Goal: Task Accomplishment & Management: Manage account settings

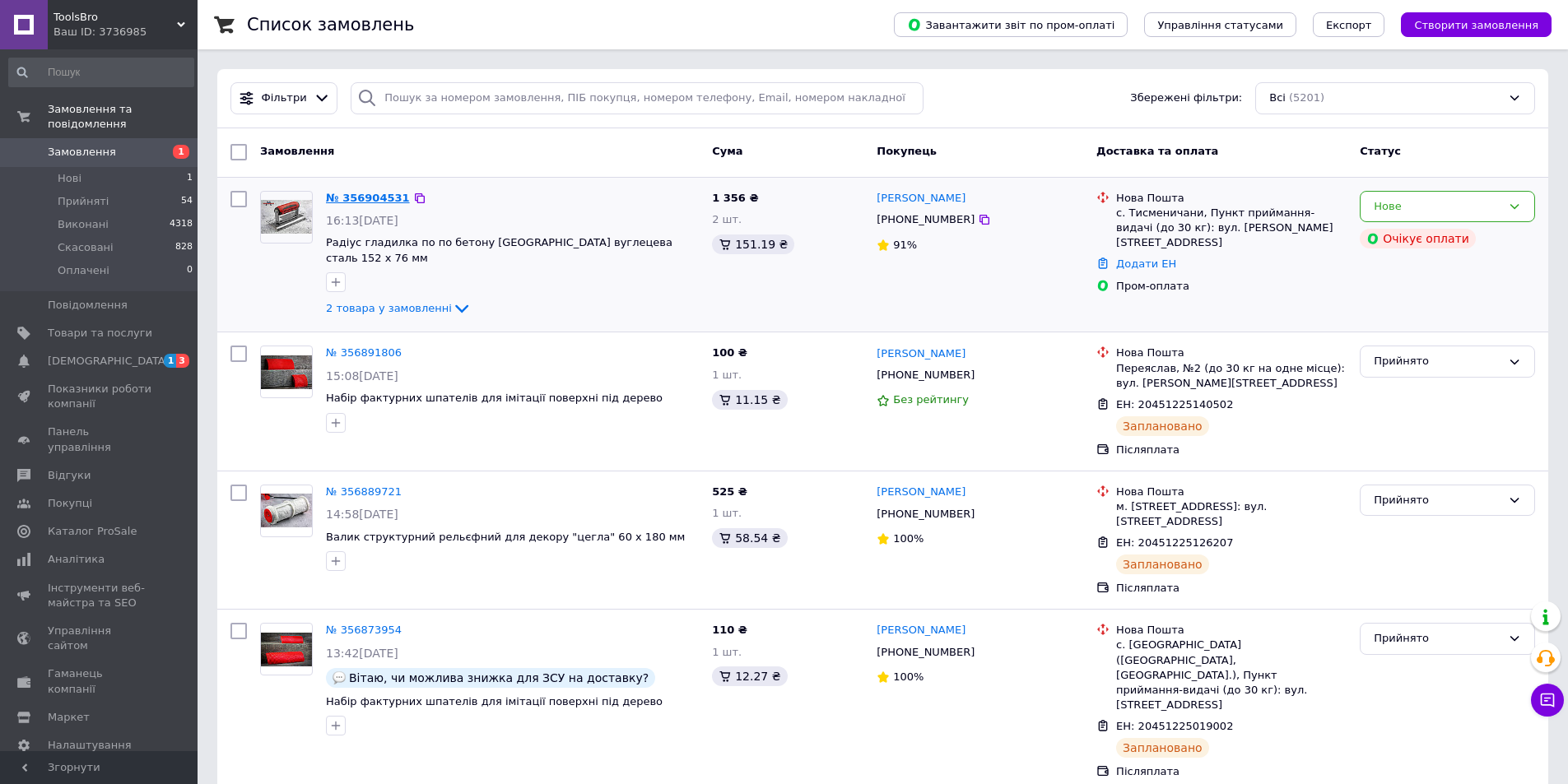
click at [369, 196] on link "№ 356904531" at bounding box center [368, 197] width 84 height 12
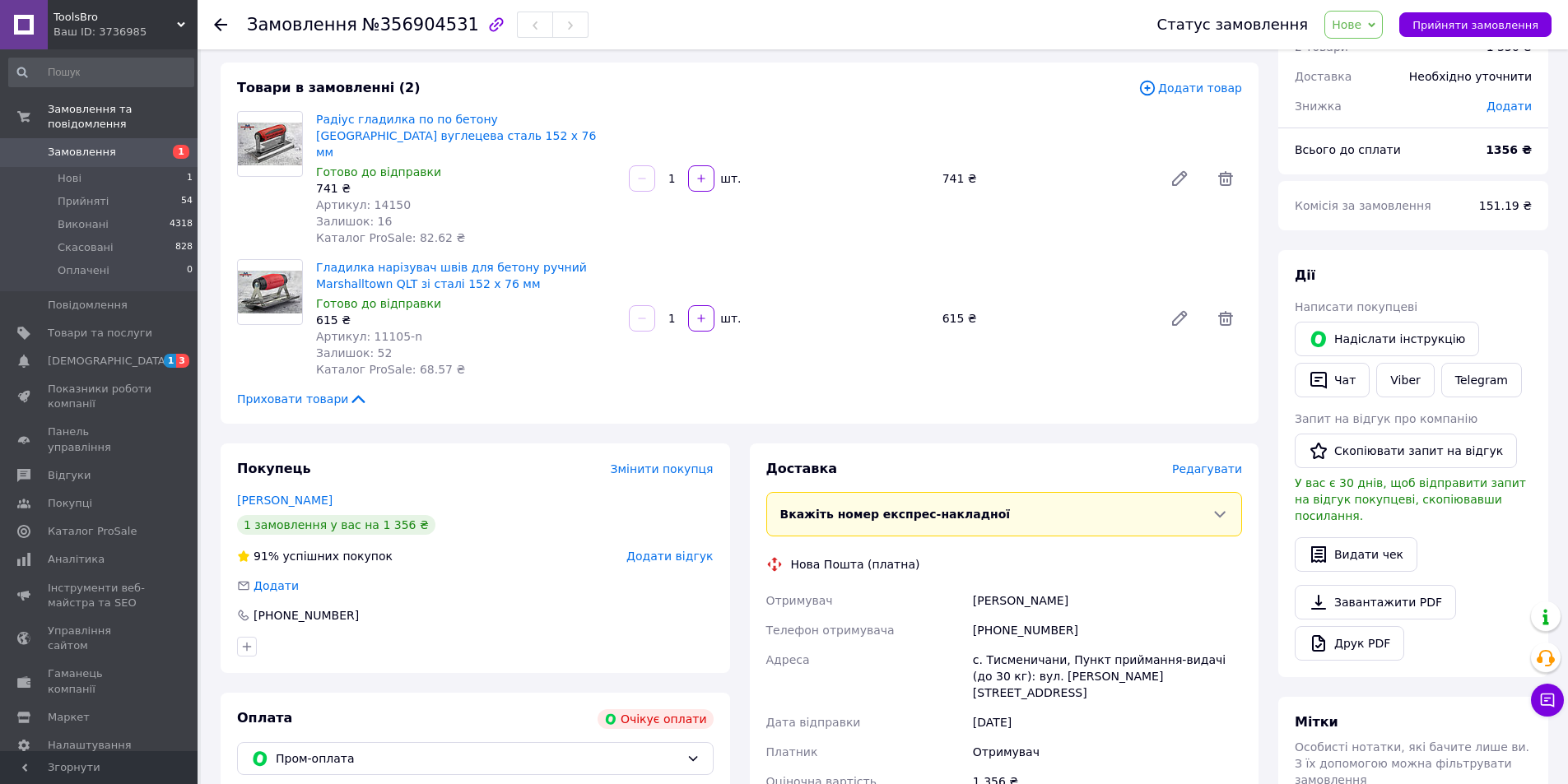
scroll to position [330, 0]
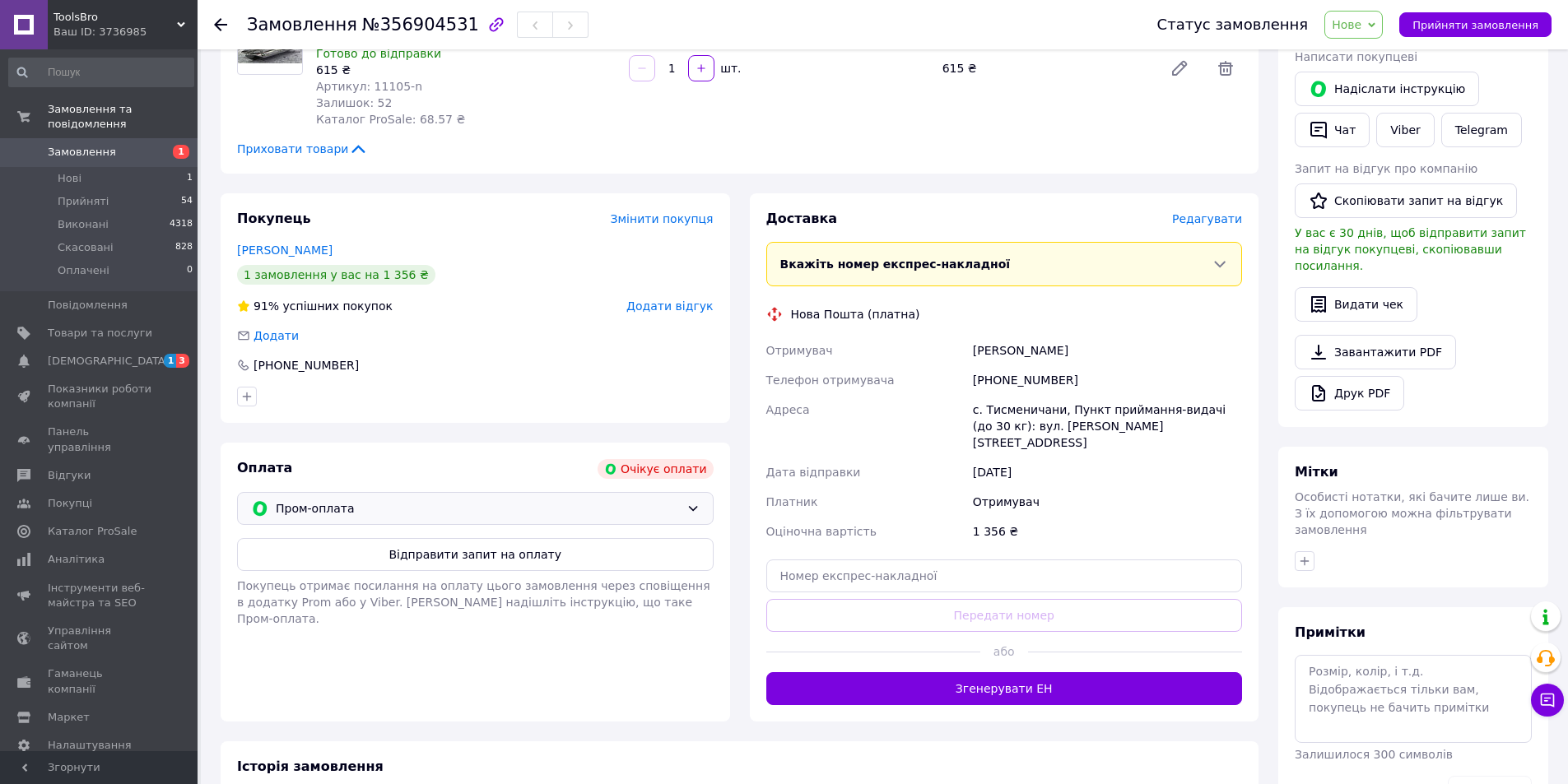
click at [532, 508] on div "Пром-оплата" at bounding box center [475, 509] width 477 height 33
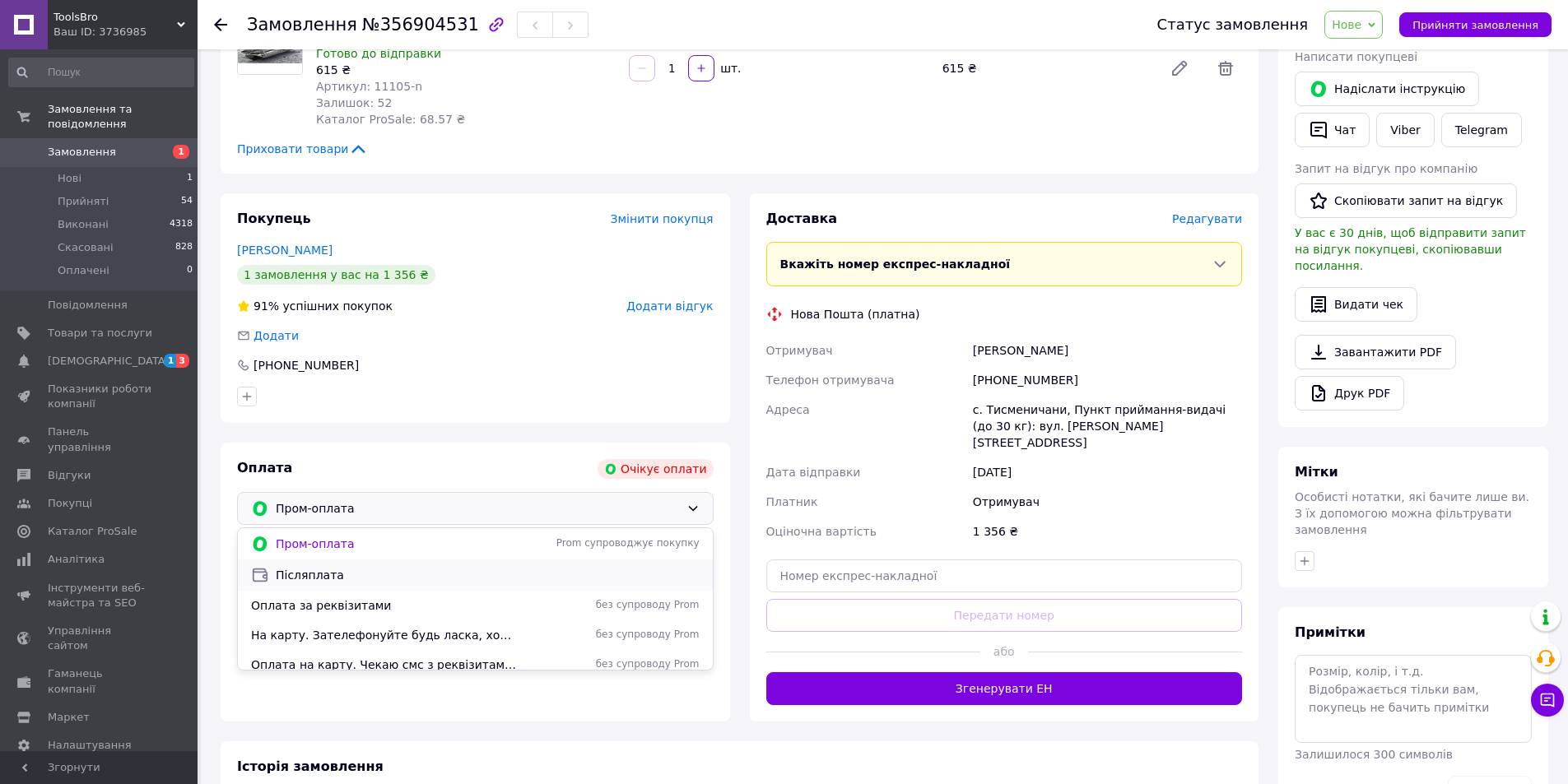
click at [317, 567] on span "Післяплата" at bounding box center [487, 575] width 424 height 17
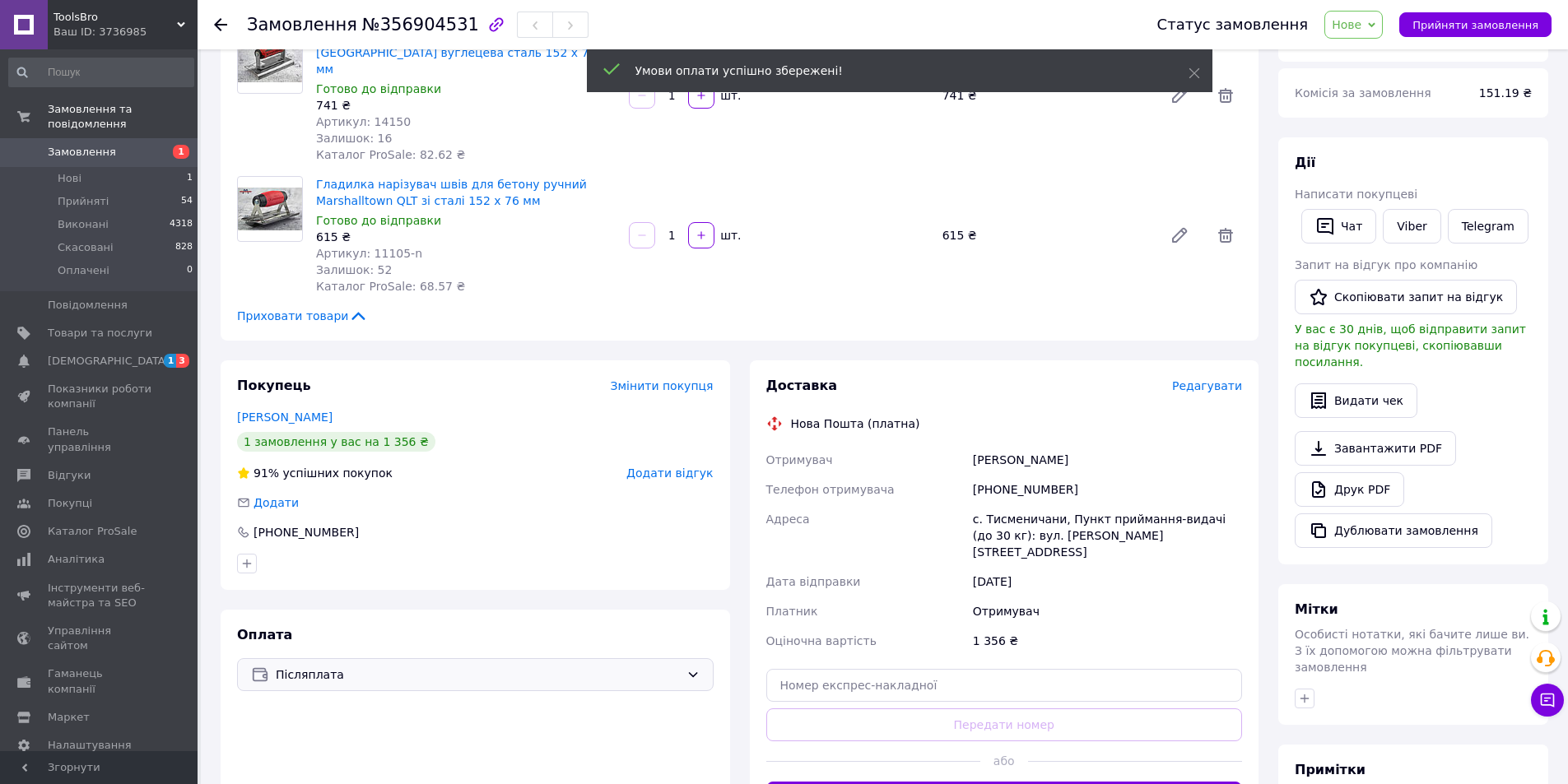
scroll to position [0, 0]
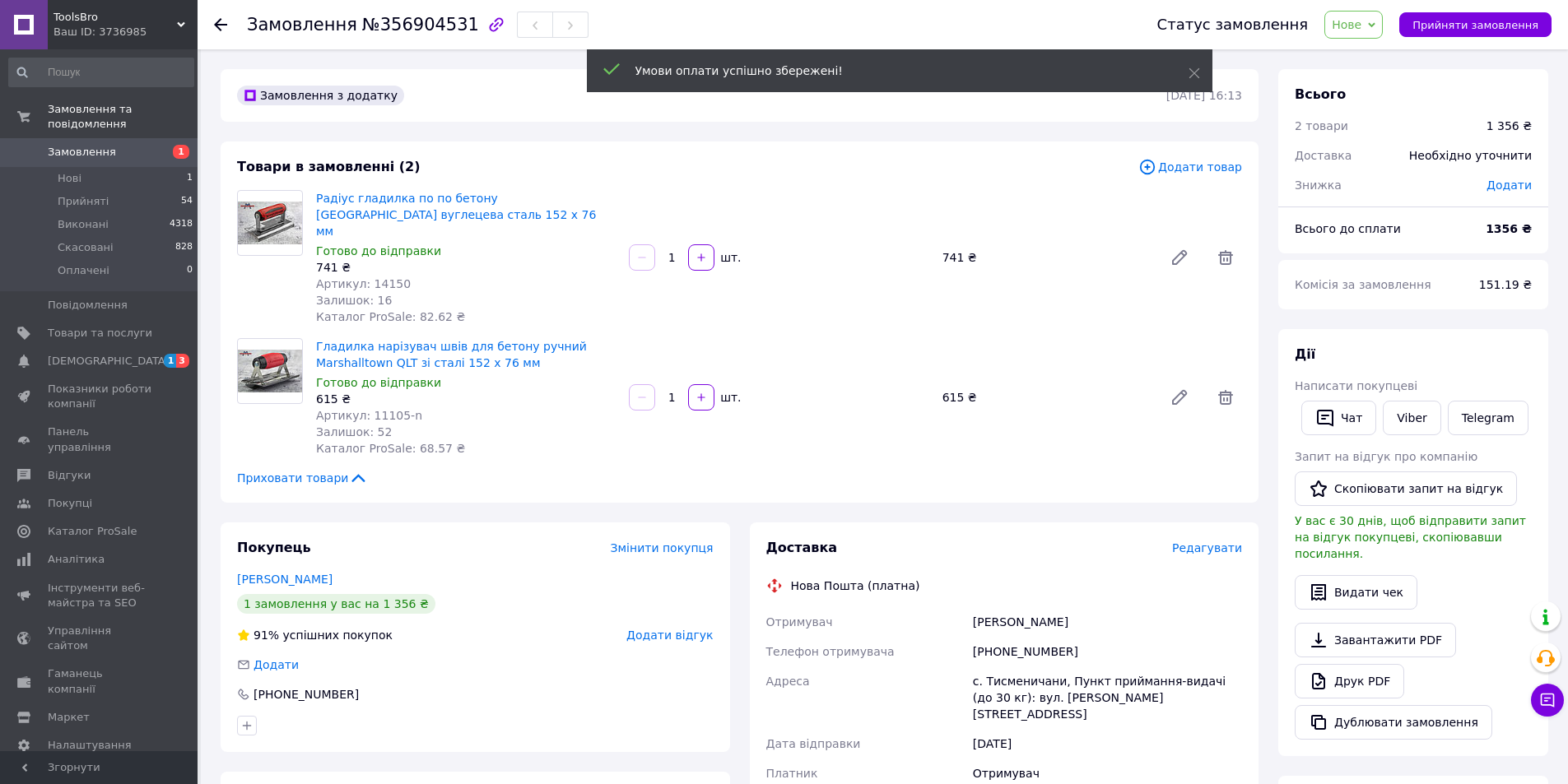
click at [1362, 25] on span "Нове" at bounding box center [1347, 25] width 30 height 13
click at [1366, 55] on li "Прийнято" at bounding box center [1362, 57] width 76 height 25
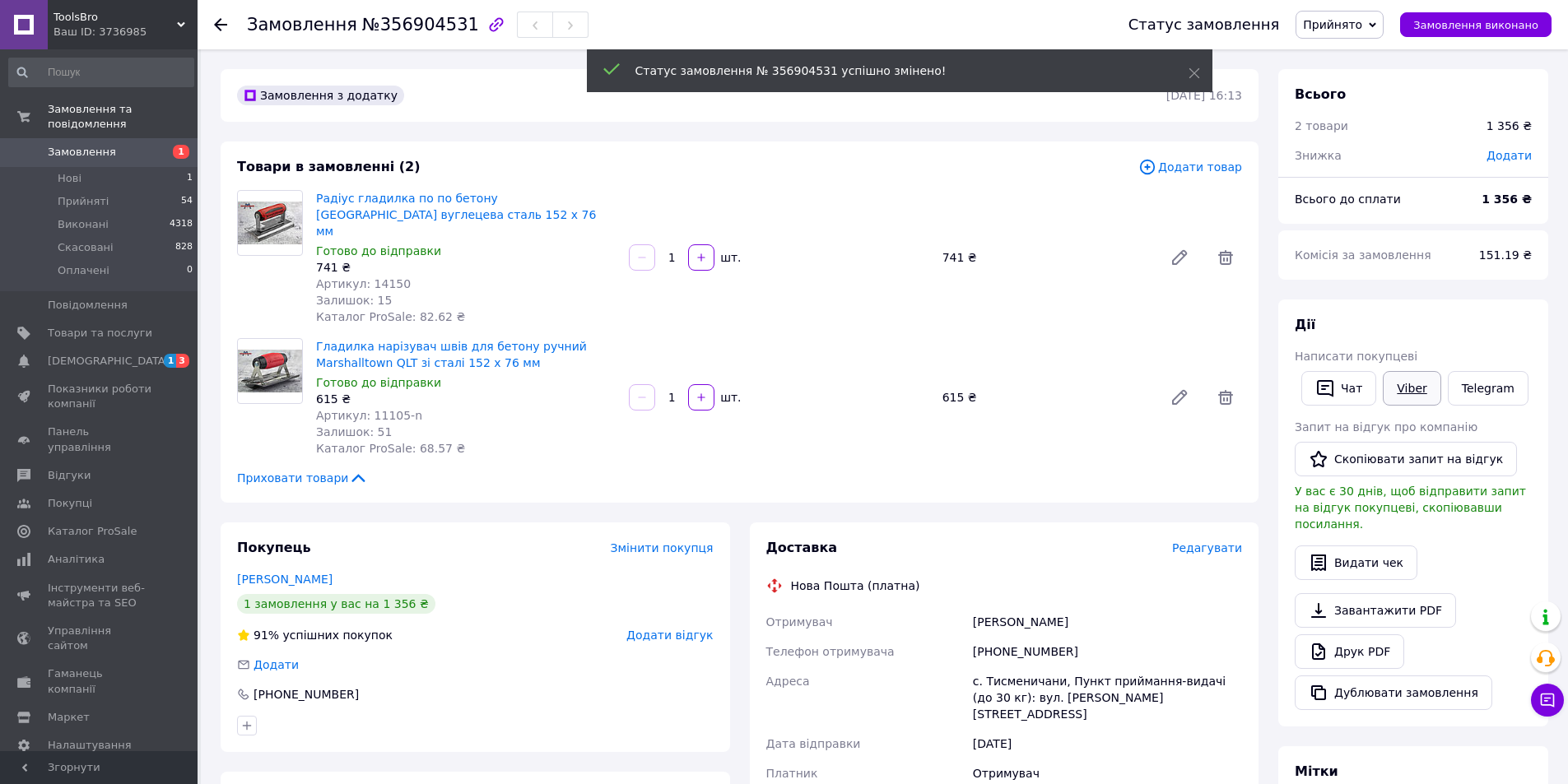
click at [1408, 401] on link "Viber" at bounding box center [1411, 389] width 57 height 35
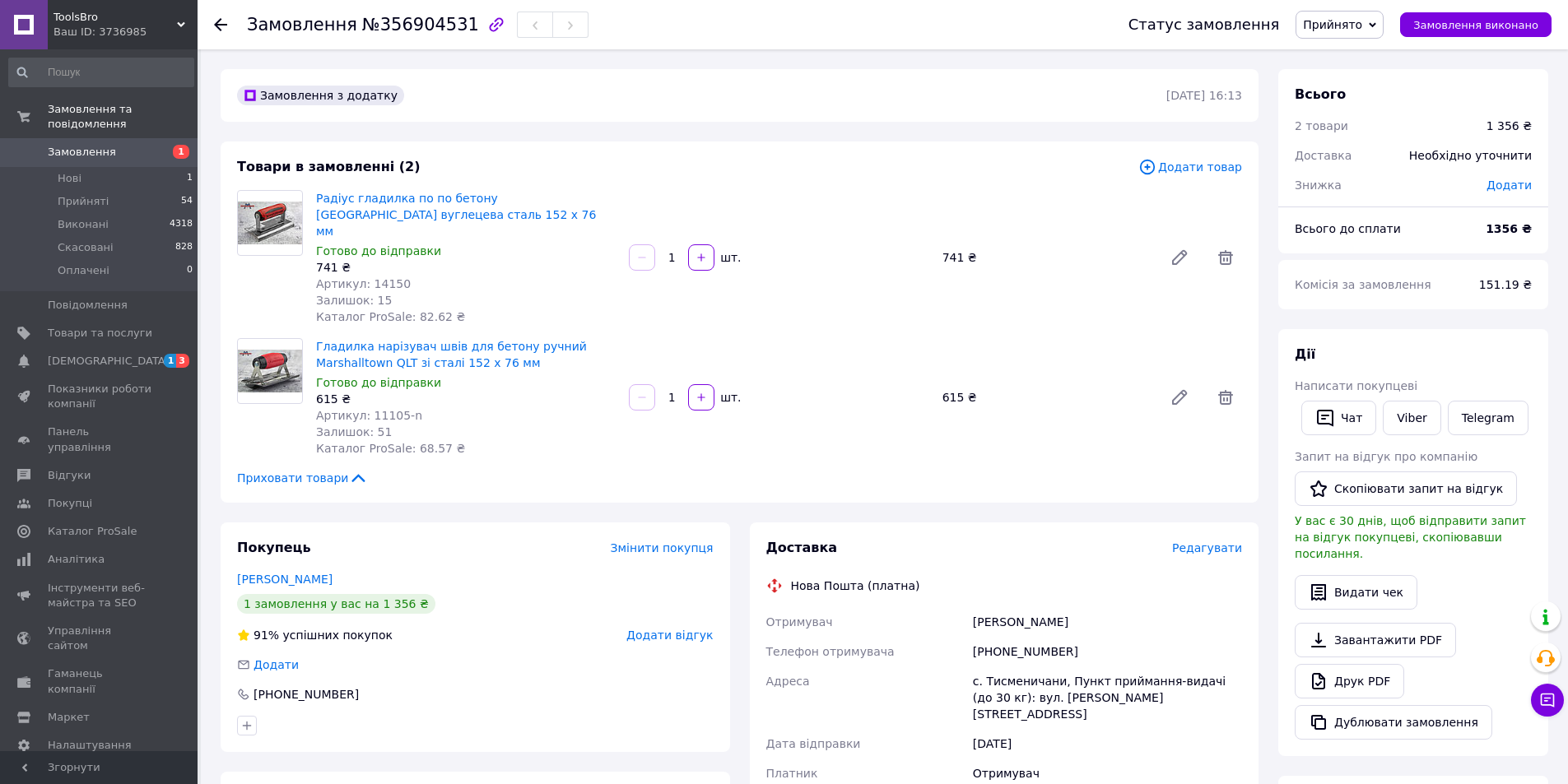
click at [238, 283] on div at bounding box center [270, 257] width 79 height 135
drag, startPoint x: 487, startPoint y: 214, endPoint x: 311, endPoint y: 199, distance: 176.6
click at [311, 199] on div "Радіус гладилка по по бетону MARSHALLTOWN вуглецева сталь 152 х 76 мм Готово до…" at bounding box center [466, 257] width 313 height 141
copy link "Радіус гладилка по по бетону [GEOGRAPHIC_DATA] вуглецева сталь 152 х 76 мм"
drag, startPoint x: 528, startPoint y: 353, endPoint x: 316, endPoint y: 332, distance: 213.0
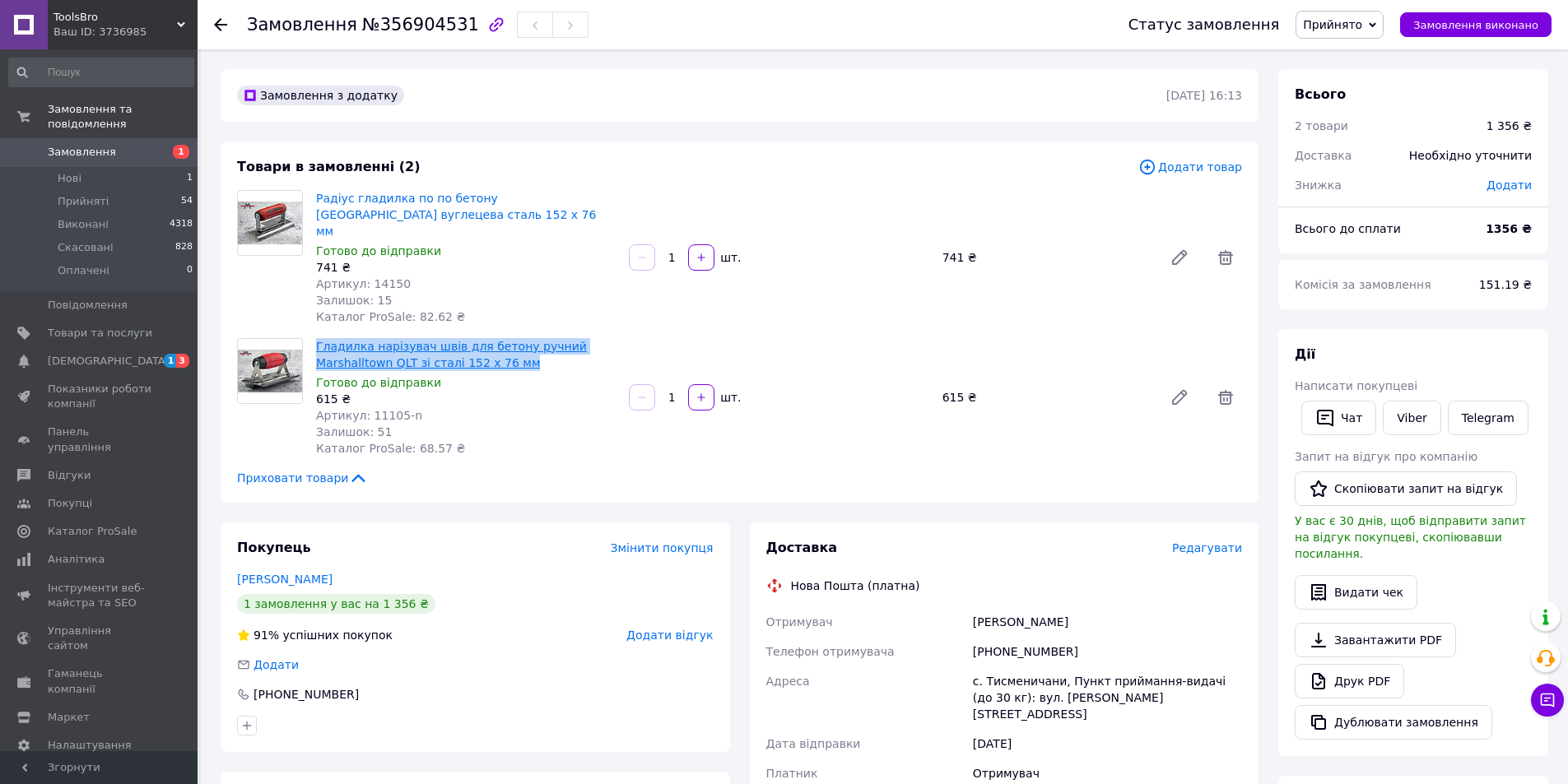
click at [316, 338] on span "Гладилка нарізувач швів для бетону ручний Marshalltown QLT зі сталі 152 х 76 мм" at bounding box center [466, 355] width 300 height 33
copy link "Гладилка нарізувач швів для бетону ручний Marshalltown QLT зі сталі 152 х 76 мм"
click at [409, 28] on span "№356904531" at bounding box center [420, 25] width 117 height 20
copy span "356904531"
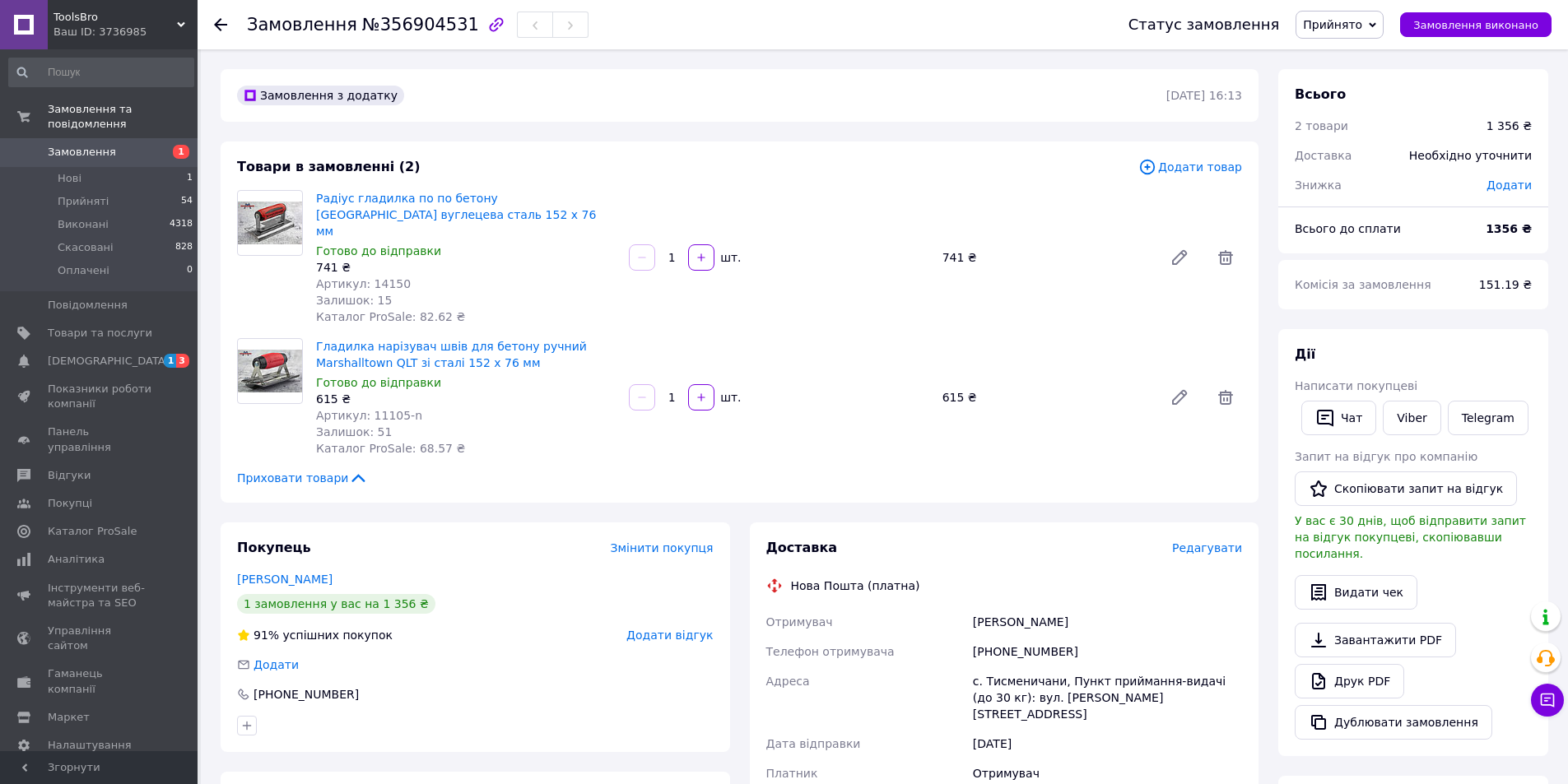
click at [388, 277] on span "Артикул: 14150" at bounding box center [364, 284] width 95 height 13
copy span "14150"
drag, startPoint x: 423, startPoint y: 399, endPoint x: 366, endPoint y: 402, distance: 57.1
click at [366, 408] on div "Артикул: 11105-n" at bounding box center [466, 416] width 300 height 17
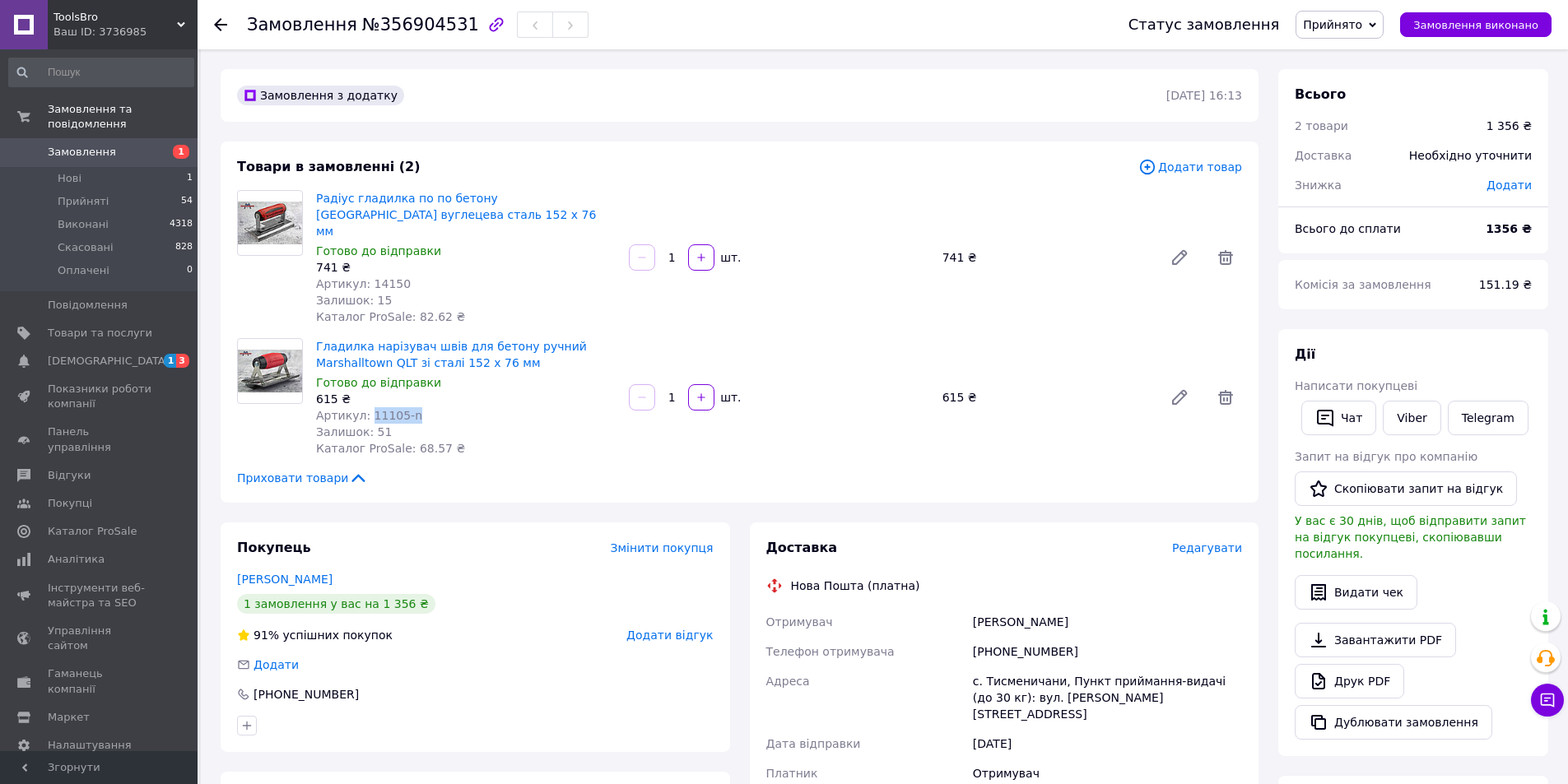
copy span "11105-n"
click at [1009, 608] on div "соколовский любомир" at bounding box center [1107, 623] width 275 height 30
click at [1053, 608] on div "соколовский любомир" at bounding box center [1107, 623] width 275 height 30
copy div "соколовский любомир"
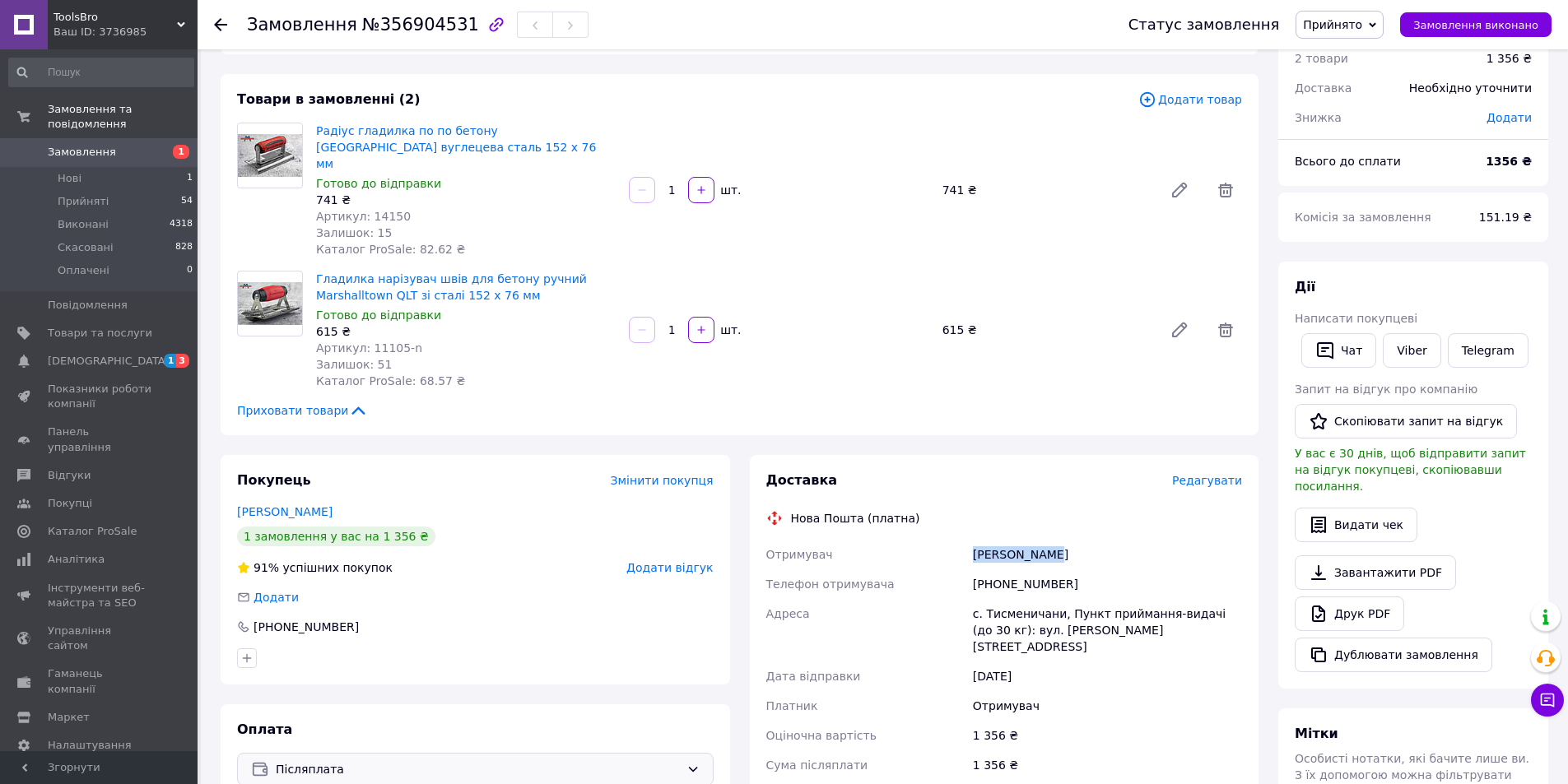
scroll to position [247, 0]
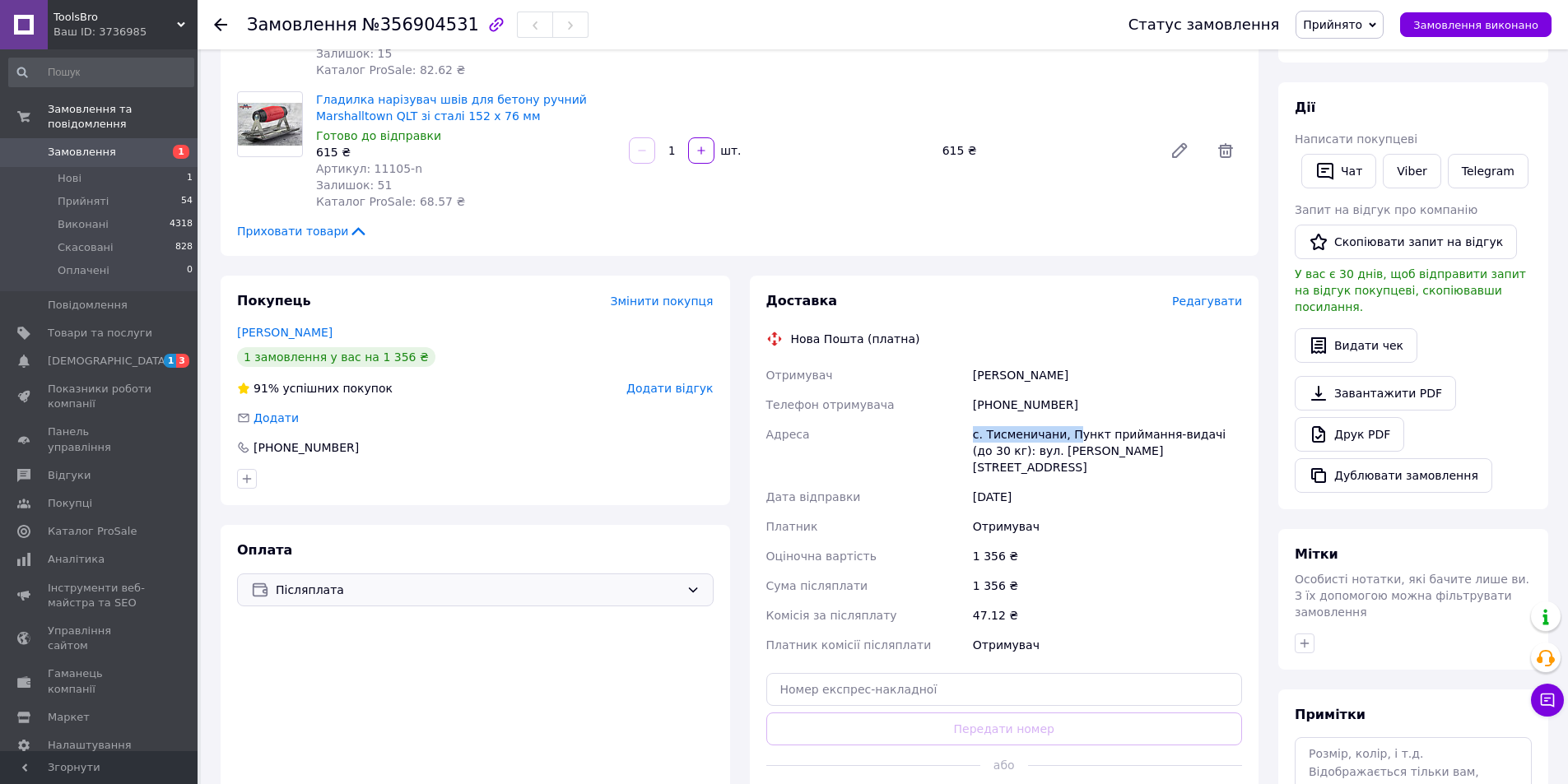
drag, startPoint x: 974, startPoint y: 418, endPoint x: 1068, endPoint y: 415, distance: 94.0
click at [1068, 419] on div "с. Тисменичани, Пункт приймання-видачі (до 30 кг): вул. Любомира Лукача, 26а" at bounding box center [1107, 450] width 275 height 62
copy div "с. Тисменичани, П"
drag, startPoint x: 1059, startPoint y: 389, endPoint x: 994, endPoint y: 397, distance: 65.5
click at [994, 397] on div "+380685418692" at bounding box center [1107, 405] width 275 height 30
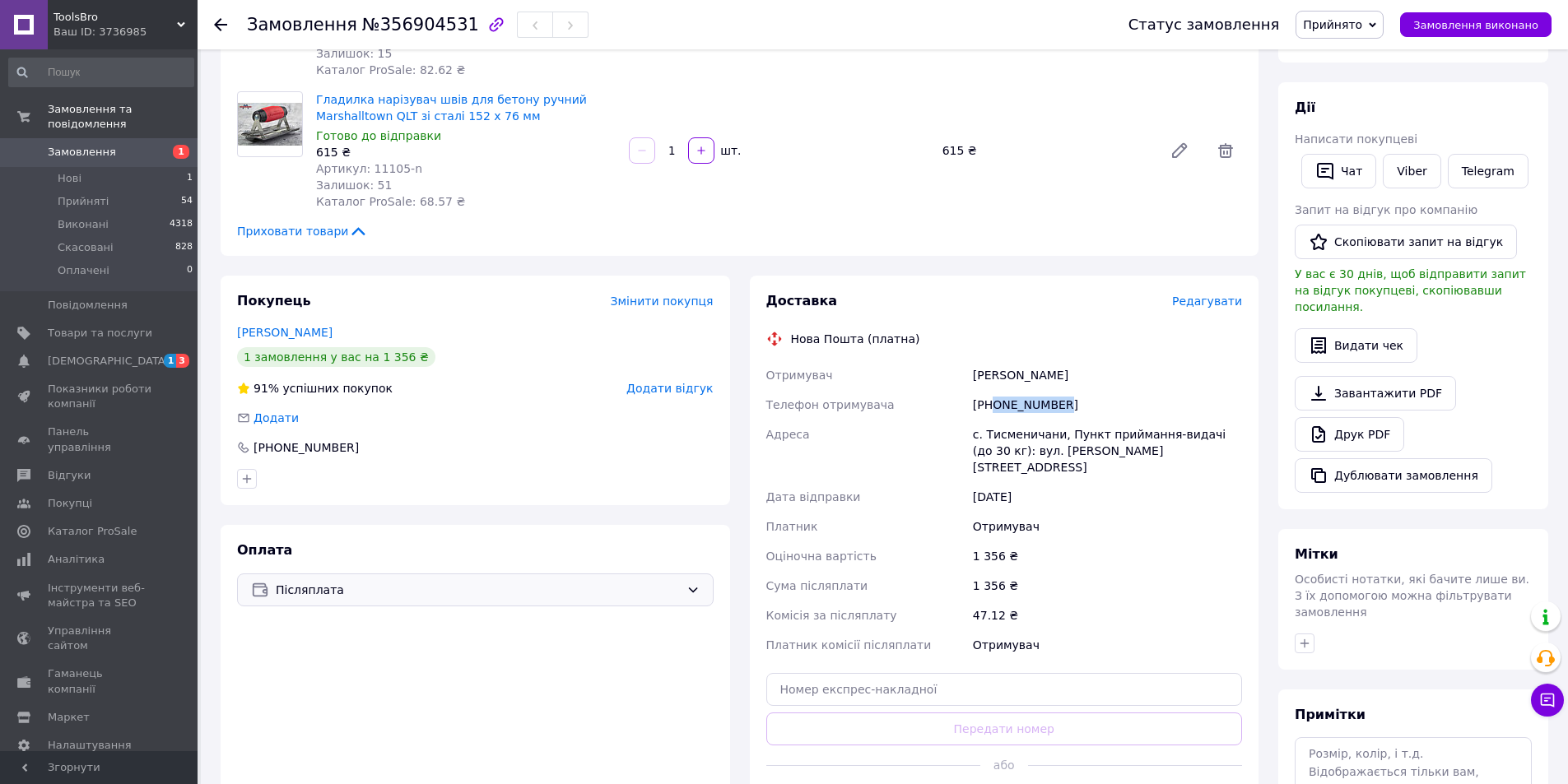
copy div "0685418692"
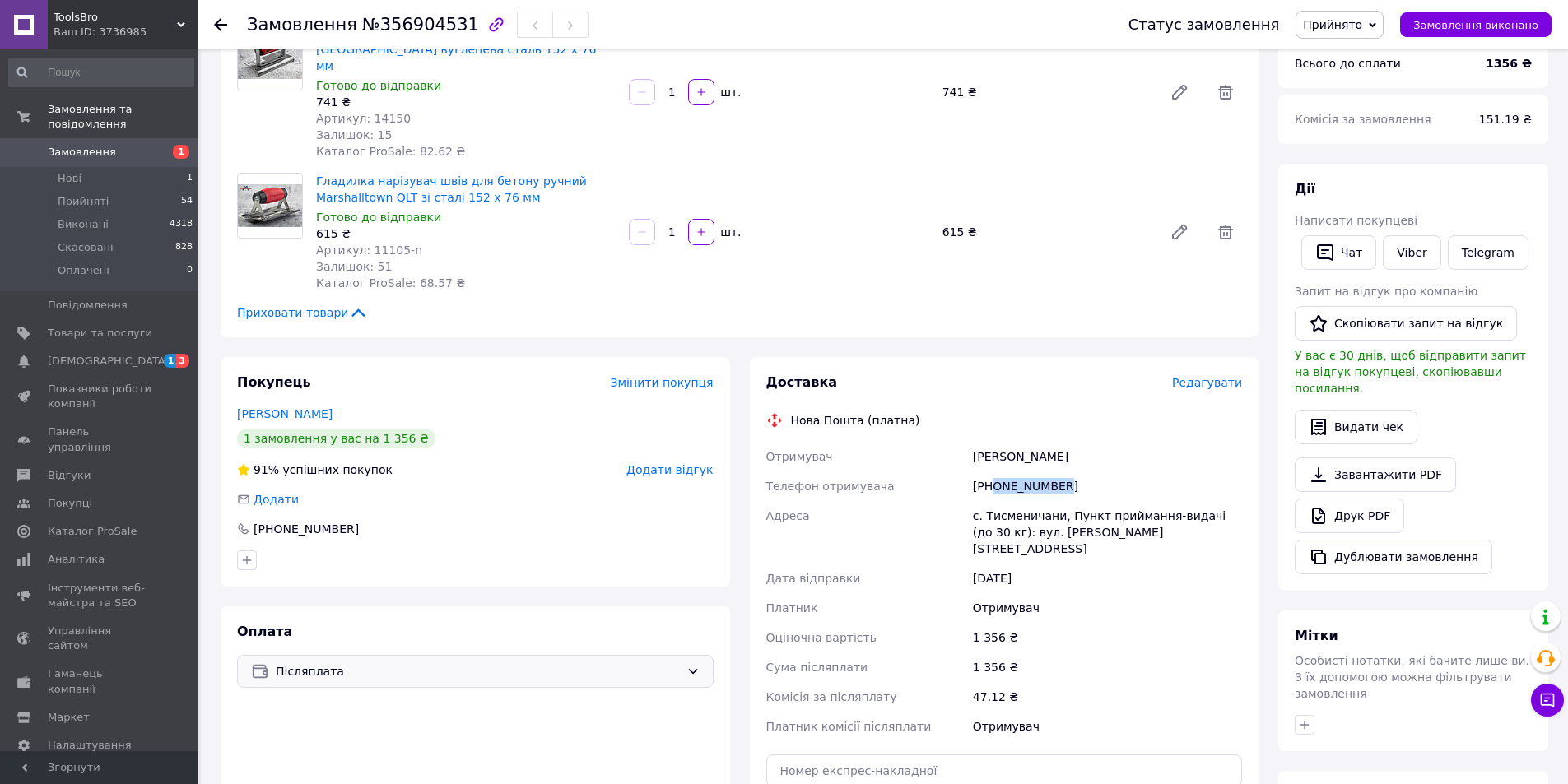
scroll to position [165, 0]
click at [76, 145] on span "Замовлення" at bounding box center [82, 152] width 68 height 15
